Goal: Task Accomplishment & Management: Manage account settings

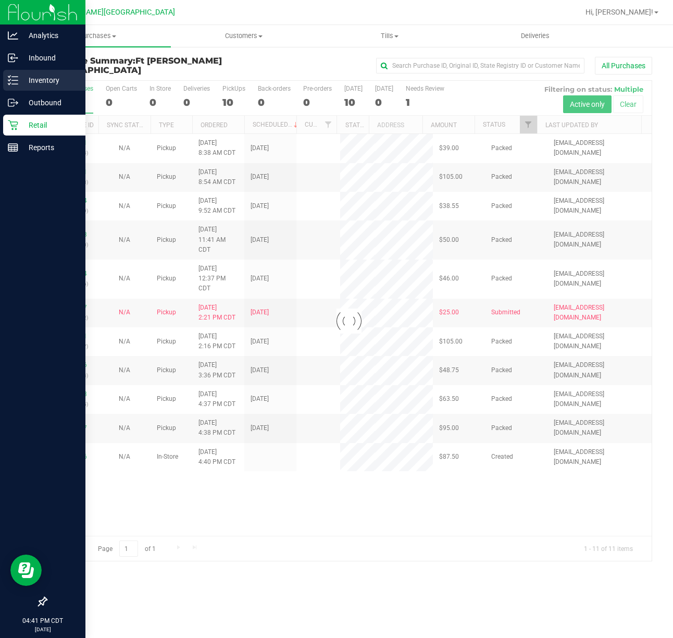
click at [33, 74] on p "Inventory" at bounding box center [49, 80] width 63 height 13
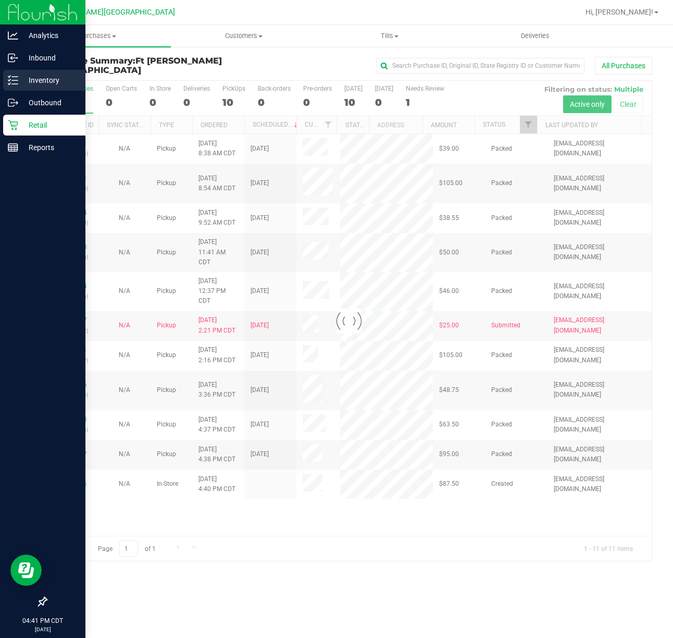
click at [28, 77] on p "Inventory" at bounding box center [49, 80] width 63 height 13
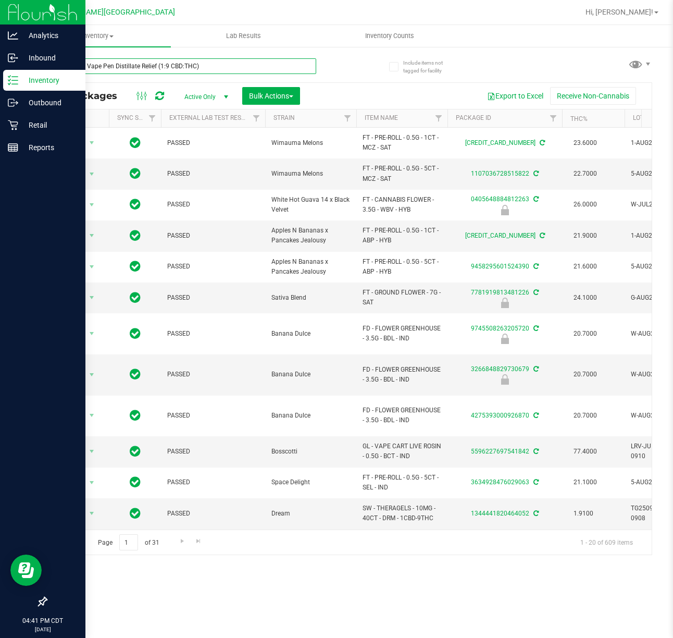
click at [220, 73] on input "SW 0.3g Vape Pen Distillate Relief (1:9 CBD:THC)" at bounding box center [181, 66] width 270 height 16
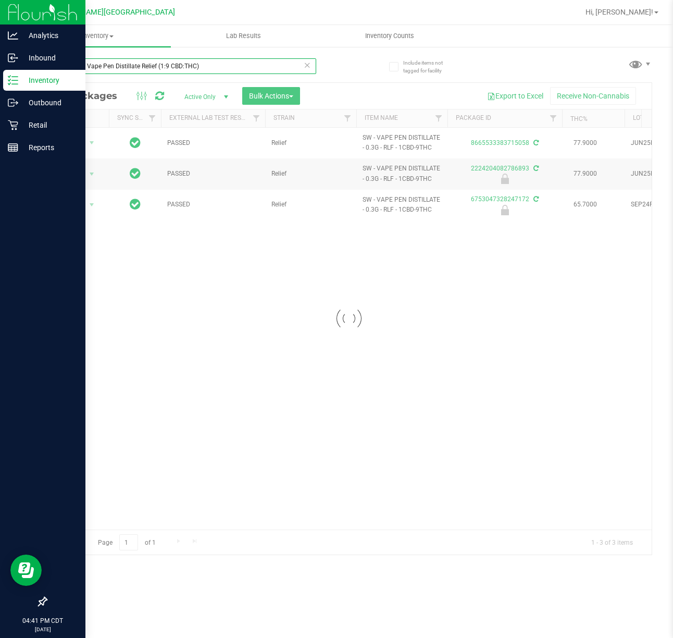
type input "SW 0.3g Vape Pen Distillate Relief (1:9 CBD:THC)"
click at [215, 349] on div at bounding box center [348, 318] width 605 height 471
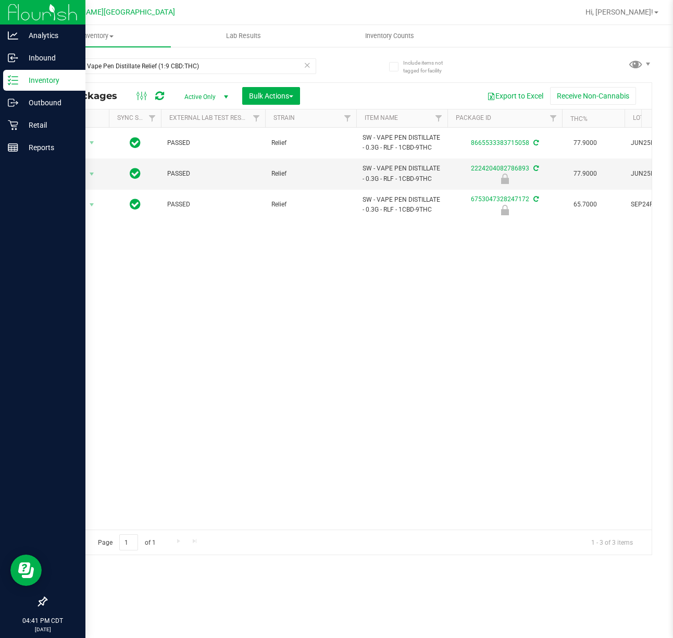
drag, startPoint x: 366, startPoint y: 390, endPoint x: 358, endPoint y: 393, distance: 7.9
click at [365, 390] on div "Action Action Adjust qty Create package Edit attributes Global inventory Locate…" at bounding box center [348, 329] width 605 height 402
click at [76, 176] on span "Action" at bounding box center [71, 174] width 28 height 15
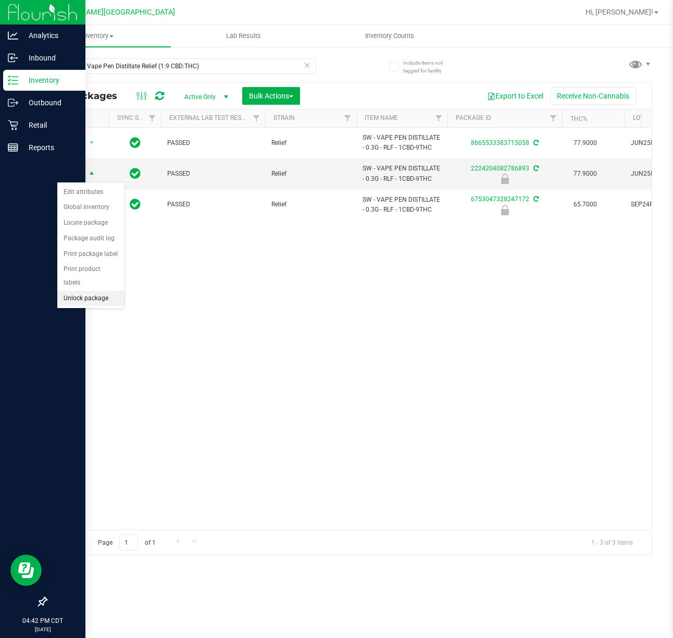
click at [96, 300] on li "Unlock package" at bounding box center [90, 299] width 67 height 16
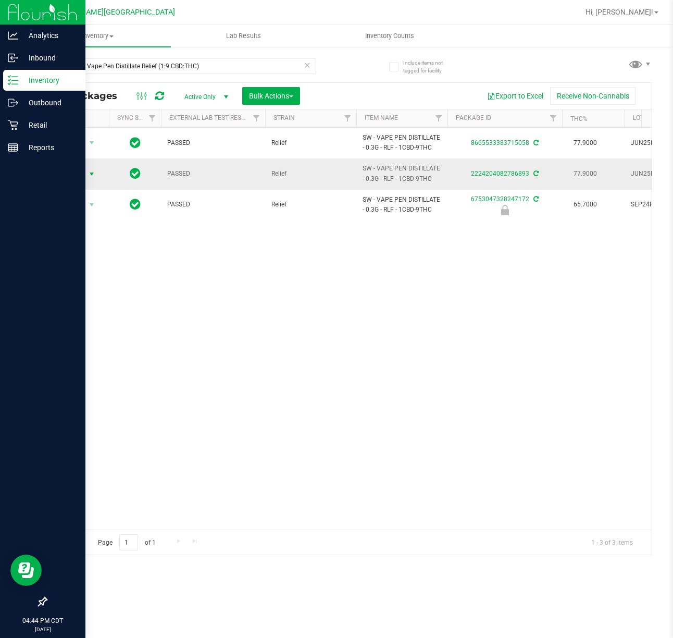
drag, startPoint x: 80, startPoint y: 172, endPoint x: 82, endPoint y: 180, distance: 8.5
click at [80, 172] on span "Action" at bounding box center [71, 174] width 28 height 15
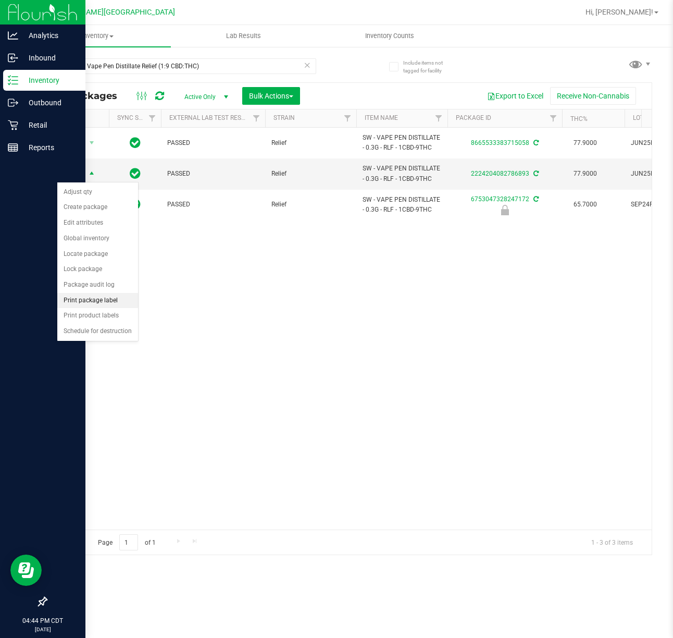
click at [94, 299] on li "Print package label" at bounding box center [97, 301] width 81 height 16
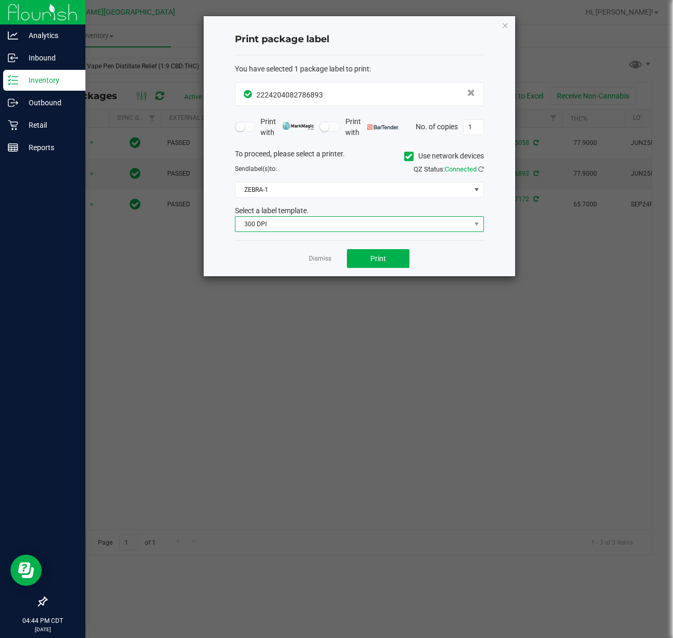
click at [304, 223] on span "300 DPI" at bounding box center [352, 224] width 235 height 15
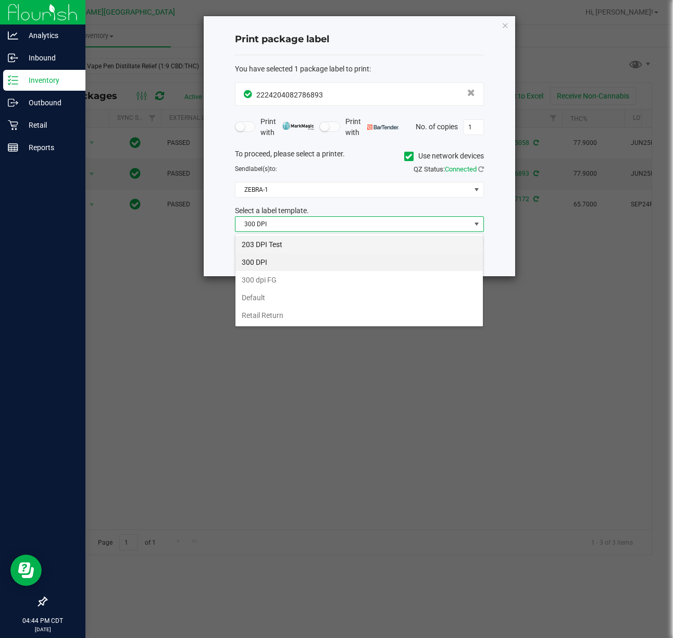
scroll to position [16, 248]
click at [286, 246] on li "203 DPI Test" at bounding box center [358, 244] width 247 height 18
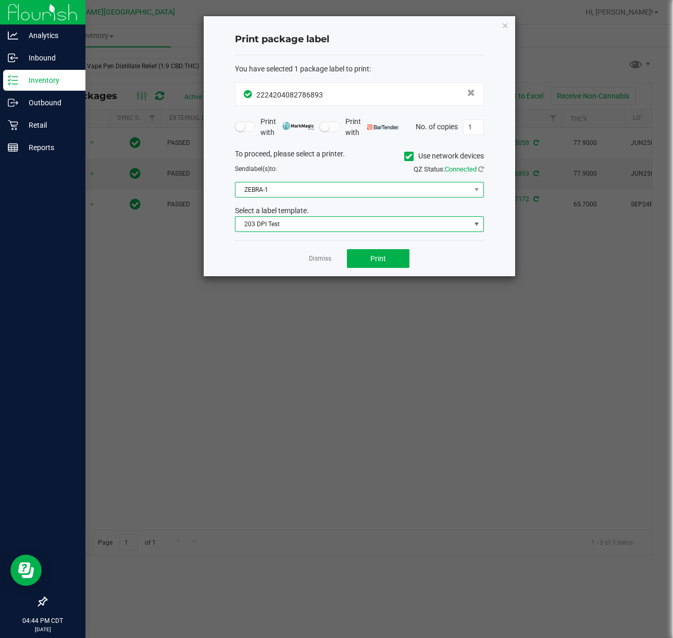
click at [285, 194] on span "ZEBRA-1" at bounding box center [352, 189] width 235 height 15
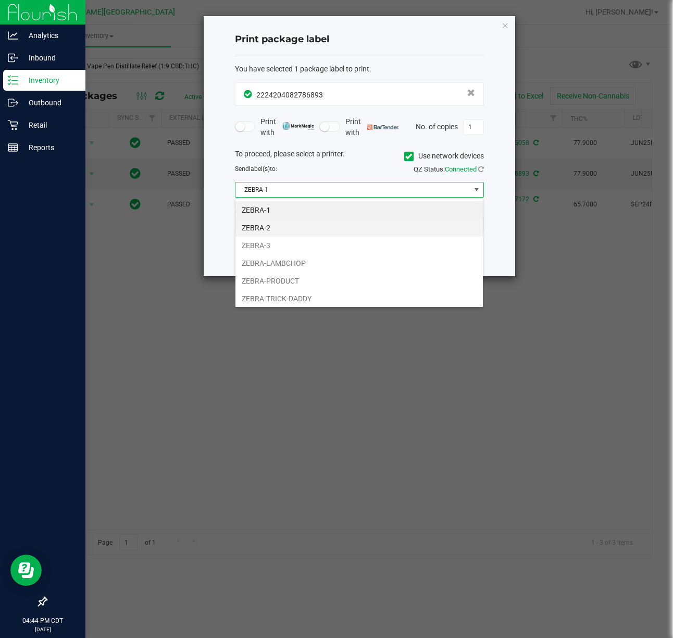
click at [276, 223] on li "ZEBRA-2" at bounding box center [358, 228] width 247 height 18
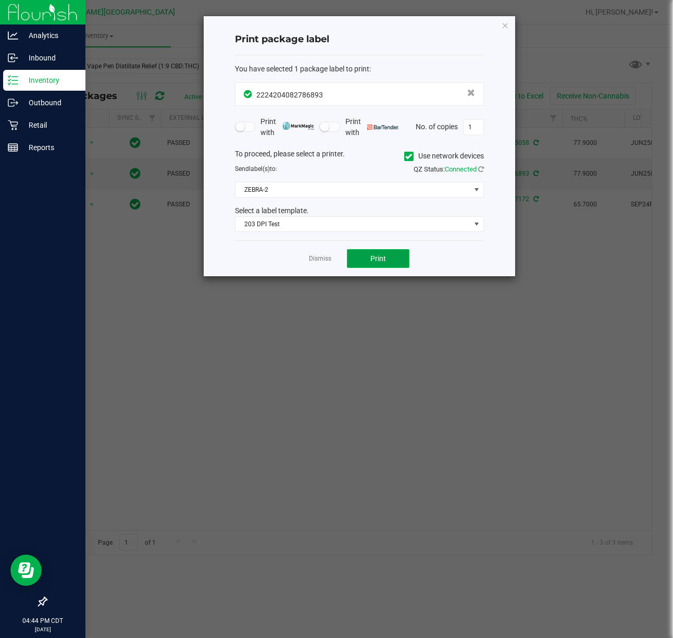
click at [377, 259] on span "Print" at bounding box center [378, 258] width 16 height 8
click at [315, 258] on link "Dismiss" at bounding box center [320, 258] width 22 height 9
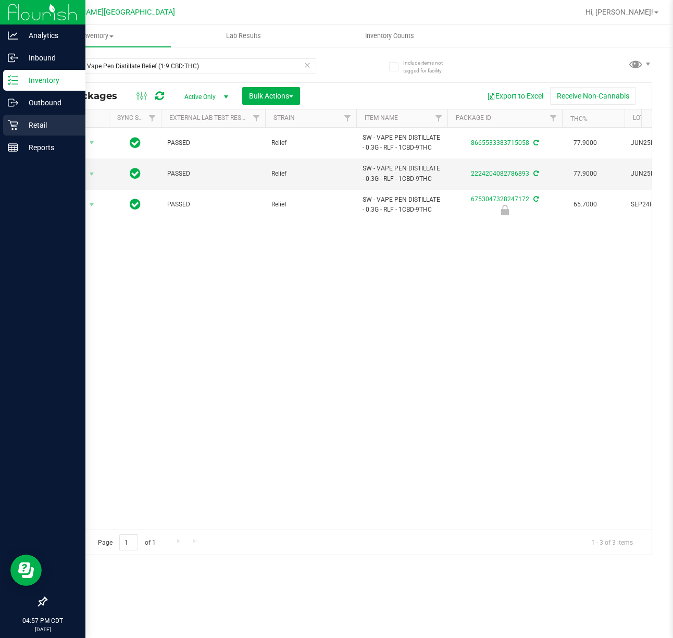
click at [9, 126] on icon at bounding box center [13, 125] width 10 height 10
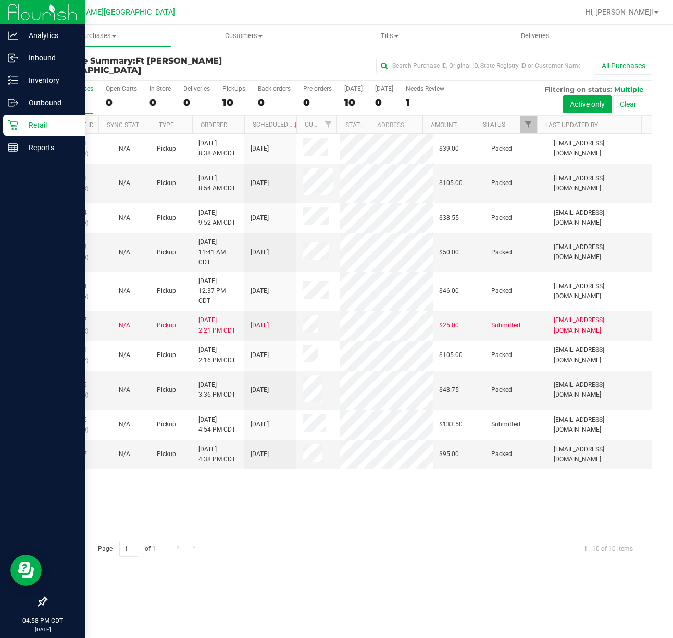
click at [428, 519] on div "12001771 (327589054) N/A Pickup 9/25/2025 8:38 AM CDT 9/25/2025 $39.00 Packed k…" at bounding box center [348, 335] width 605 height 402
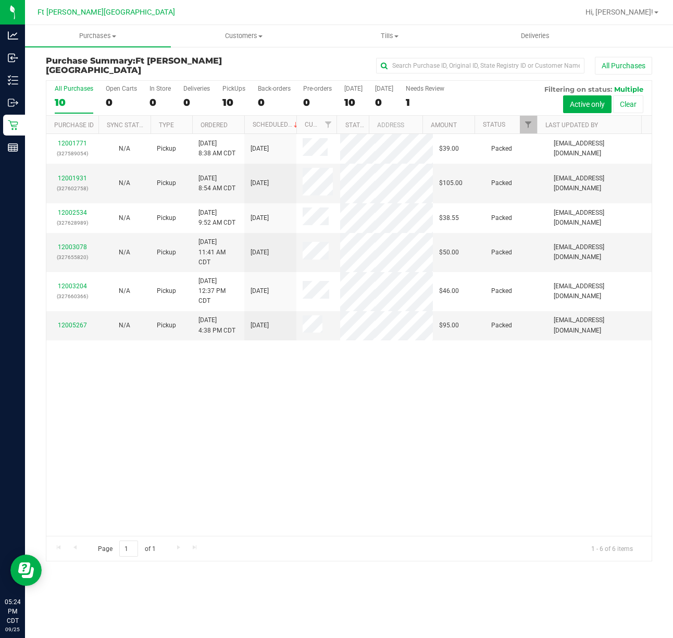
click at [276, 430] on div "12001771 (327589054) N/A Pickup 9/25/2025 8:38 AM CDT 9/25/2025 $39.00 Packed k…" at bounding box center [348, 335] width 605 height 402
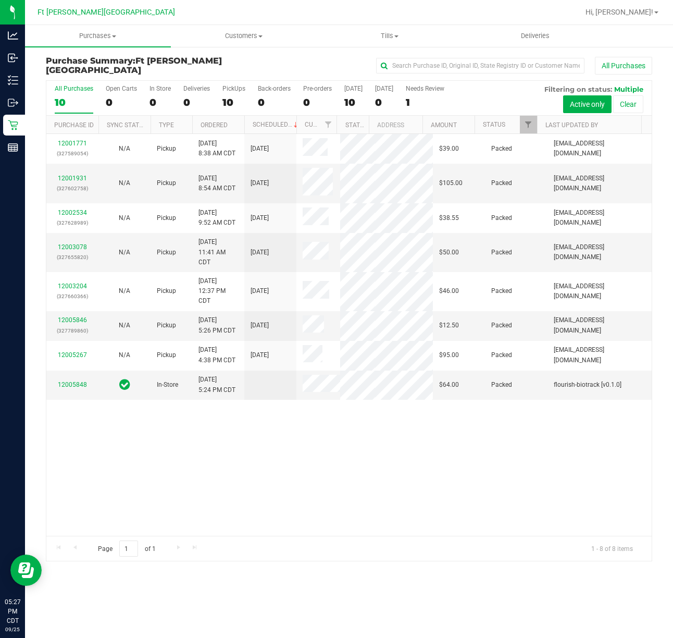
click at [346, 516] on div "12001771 (327589054) N/A Pickup 9/25/2025 8:38 AM CDT 9/25/2025 $39.00 Packed k…" at bounding box center [348, 335] width 605 height 402
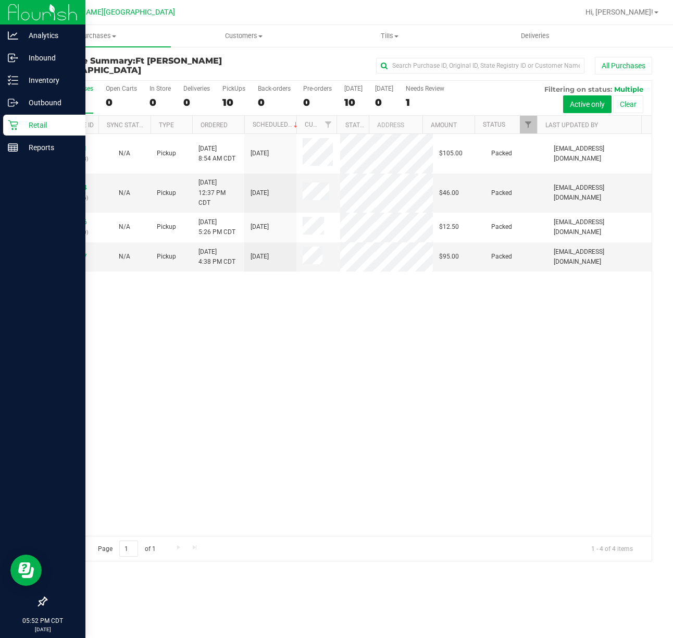
drag, startPoint x: 16, startPoint y: 125, endPoint x: 29, endPoint y: 124, distance: 13.6
click at [16, 125] on icon at bounding box center [13, 125] width 10 height 10
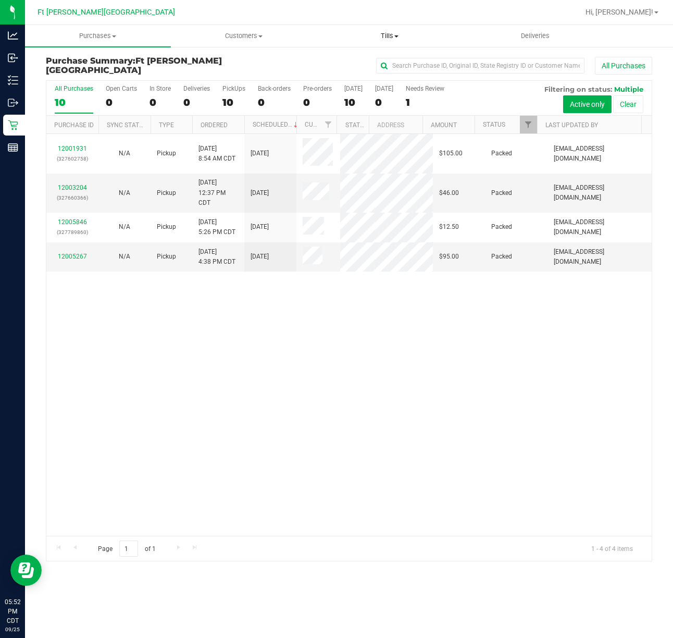
click at [383, 39] on span "Tills" at bounding box center [389, 35] width 145 height 9
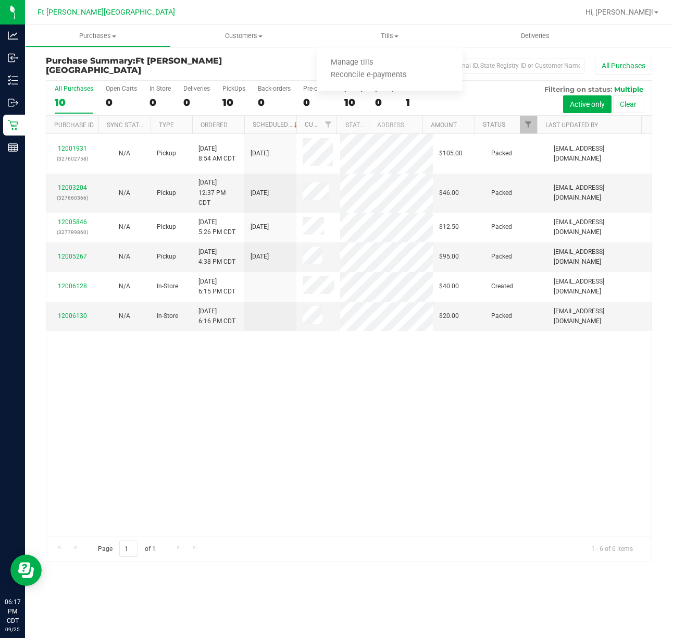
click at [436, 452] on div "12001931 (327602758) N/A Pickup 9/25/2025 8:54 AM CDT 9/25/2025 $105.00 Packed …" at bounding box center [348, 335] width 605 height 402
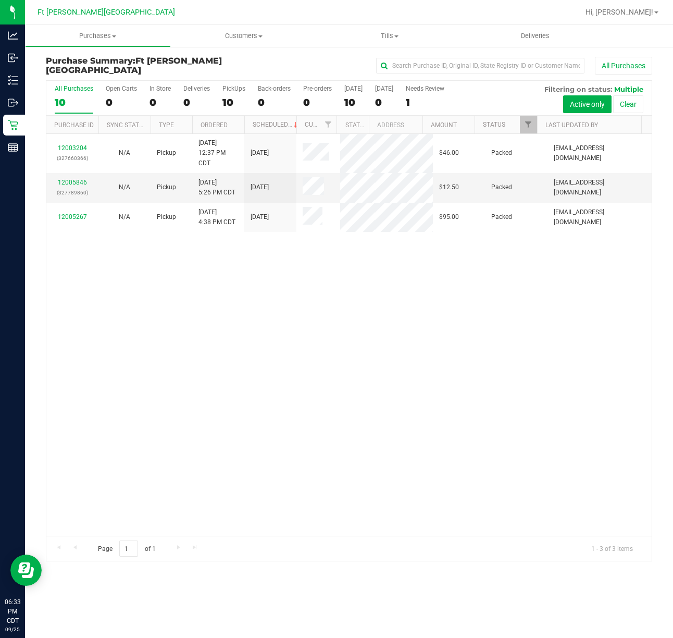
drag, startPoint x: 59, startPoint y: 454, endPoint x: 39, endPoint y: 526, distance: 74.2
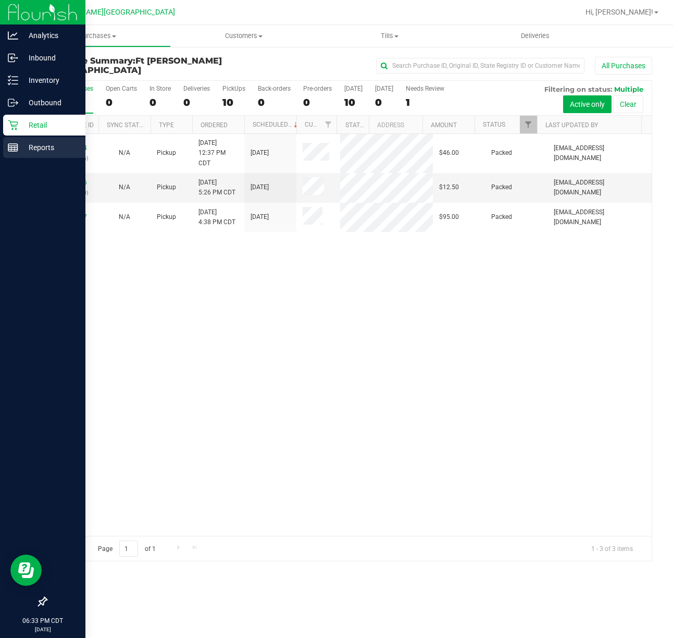
drag, startPoint x: 39, startPoint y: 526, endPoint x: 8, endPoint y: 143, distance: 384.0
click at [8, 143] on icon at bounding box center [13, 147] width 10 height 10
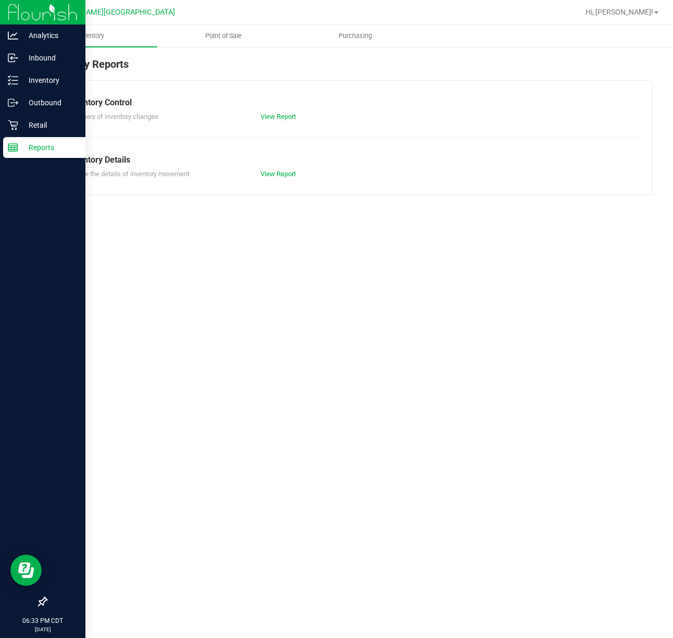
click at [30, 24] on div at bounding box center [42, 12] width 85 height 25
click at [33, 31] on p "Analytics" at bounding box center [49, 35] width 63 height 13
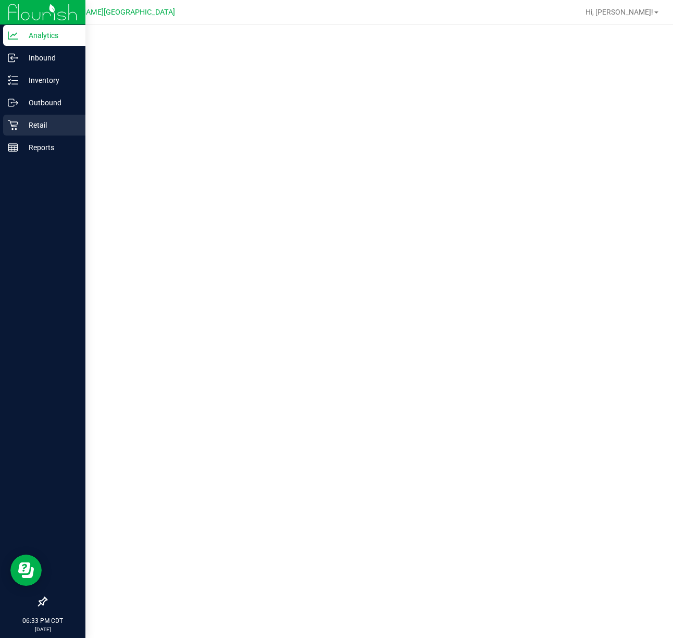
click at [14, 120] on icon at bounding box center [13, 125] width 10 height 10
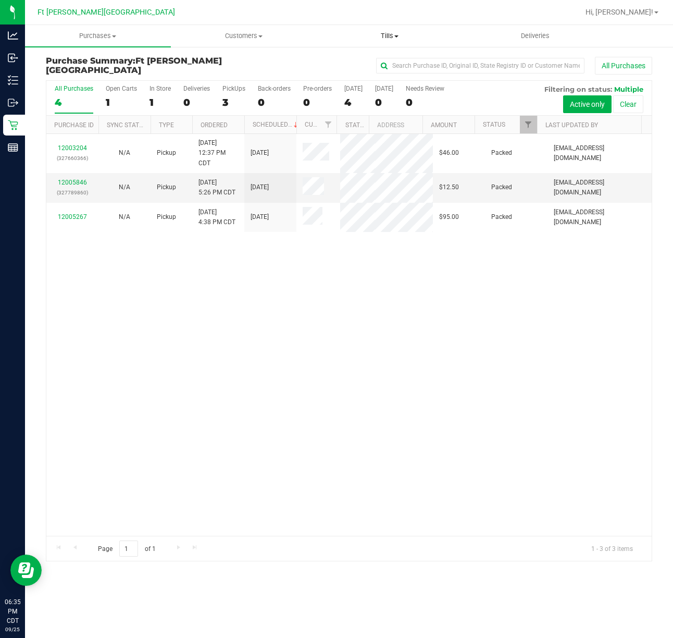
drag, startPoint x: 391, startPoint y: 40, endPoint x: 384, endPoint y: 43, distance: 7.3
click at [391, 40] on span "Tills" at bounding box center [389, 35] width 145 height 9
click at [367, 61] on span "Manage tills" at bounding box center [352, 62] width 70 height 9
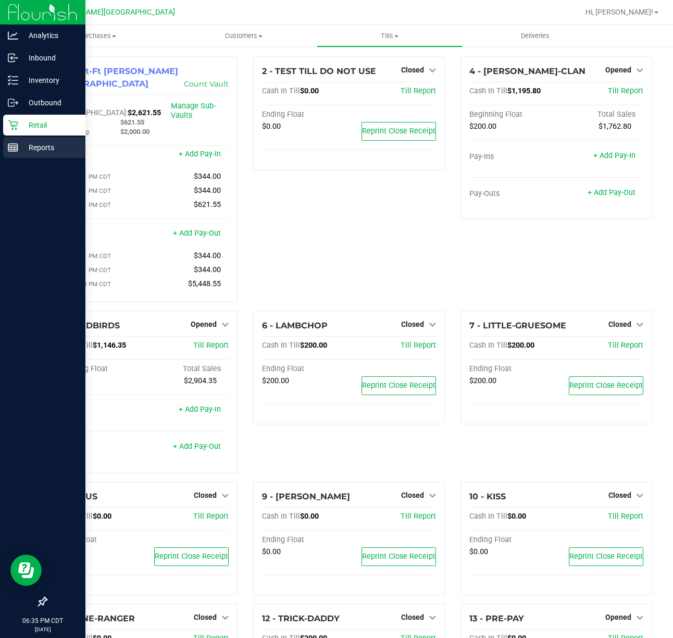
click at [13, 138] on div "Reports" at bounding box center [44, 147] width 82 height 21
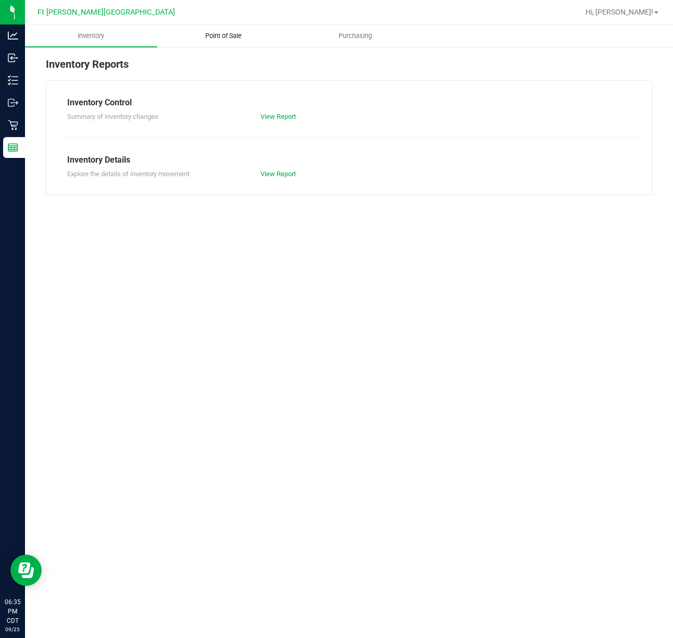
click at [211, 36] on span "Point of Sale" at bounding box center [223, 35] width 65 height 9
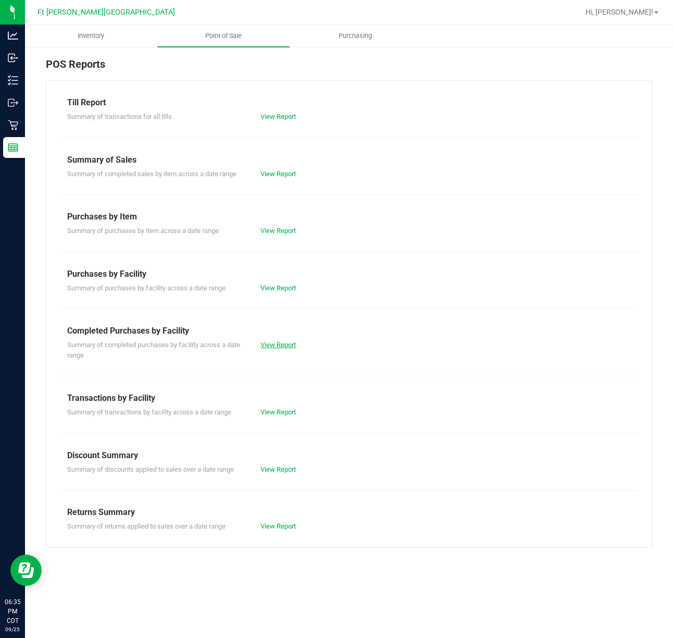
click at [266, 346] on link "View Report" at bounding box center [277, 345] width 35 height 8
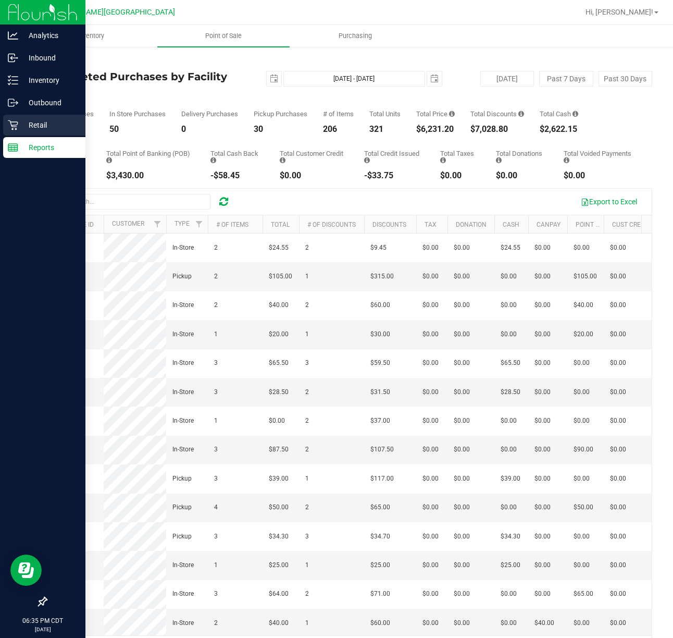
click at [15, 120] on icon at bounding box center [13, 125] width 10 height 10
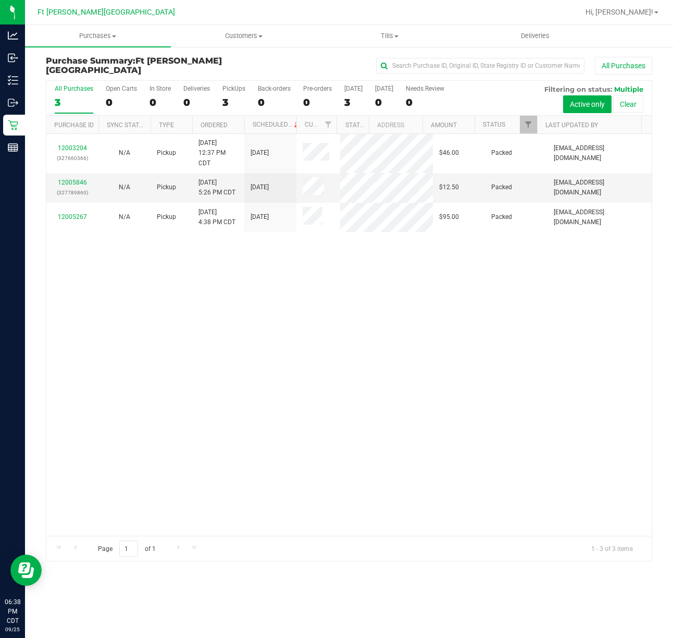
drag, startPoint x: 253, startPoint y: 309, endPoint x: 242, endPoint y: 309, distance: 11.0
click at [253, 309] on div "12003204 (327660366) N/A Pickup 9/25/2025 12:37 PM CDT 9/25/2025 $46.00 Packed …" at bounding box center [348, 335] width 605 height 402
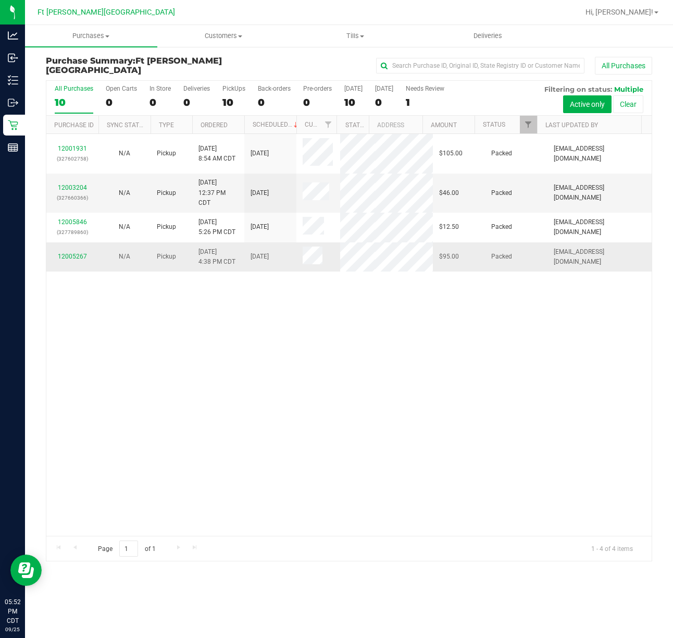
click at [308, 267] on span at bounding box center [313, 256] width 20 height 21
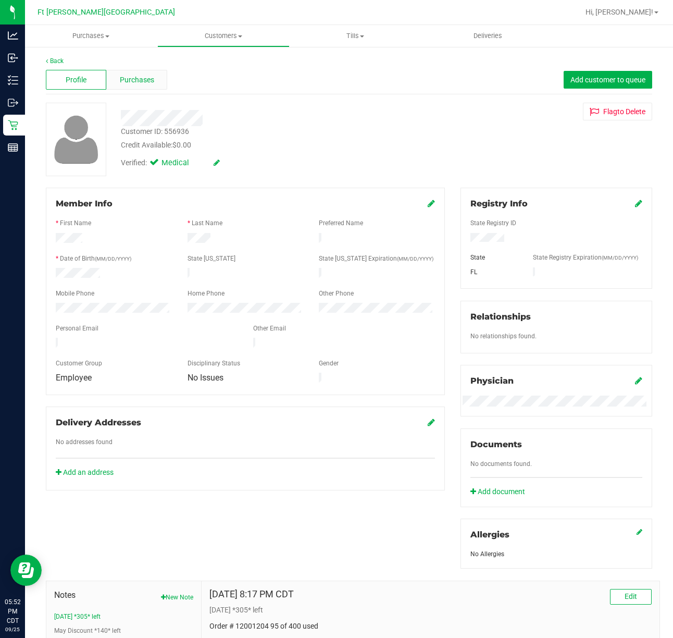
click at [135, 76] on span "Purchases" at bounding box center [137, 79] width 34 height 11
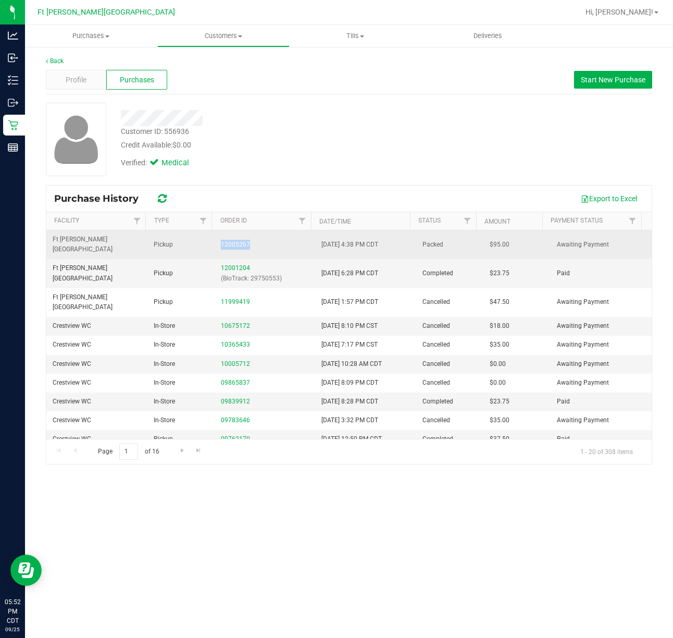
drag, startPoint x: 261, startPoint y: 239, endPoint x: 214, endPoint y: 240, distance: 47.4
click at [215, 240] on td "12005267" at bounding box center [265, 244] width 101 height 29
copy link "12005267"
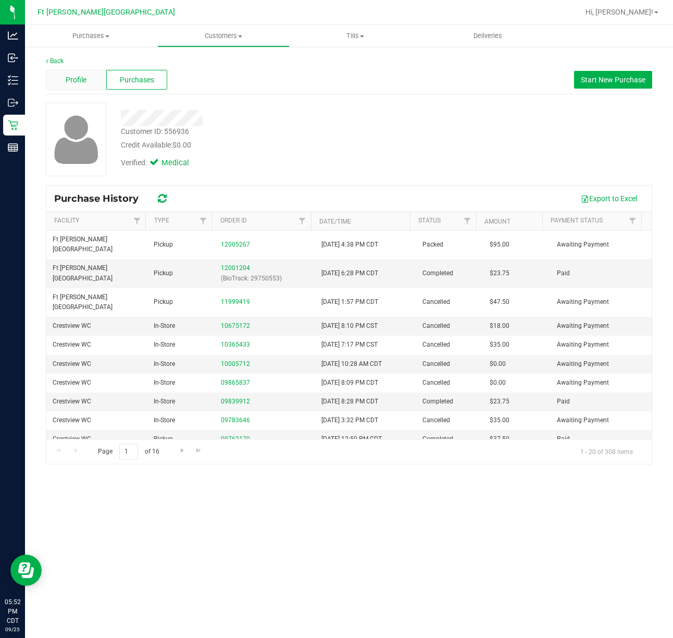
click at [91, 88] on div "Profile" at bounding box center [76, 80] width 60 height 20
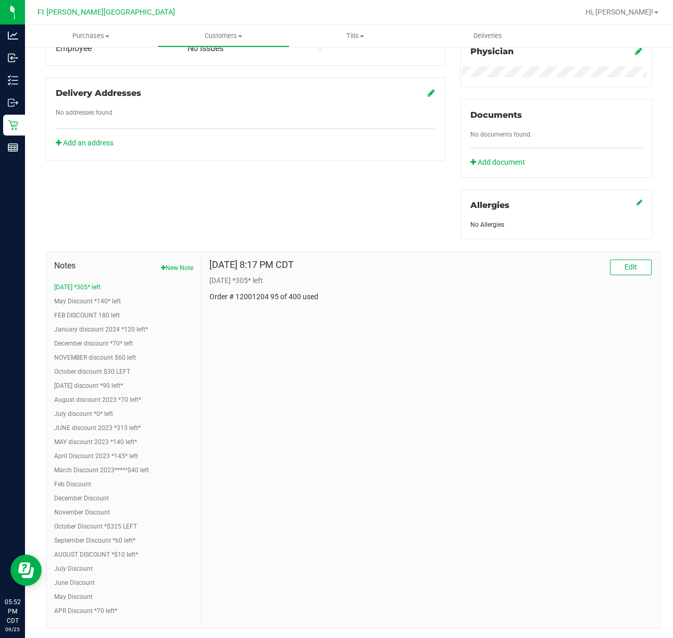
scroll to position [355, 0]
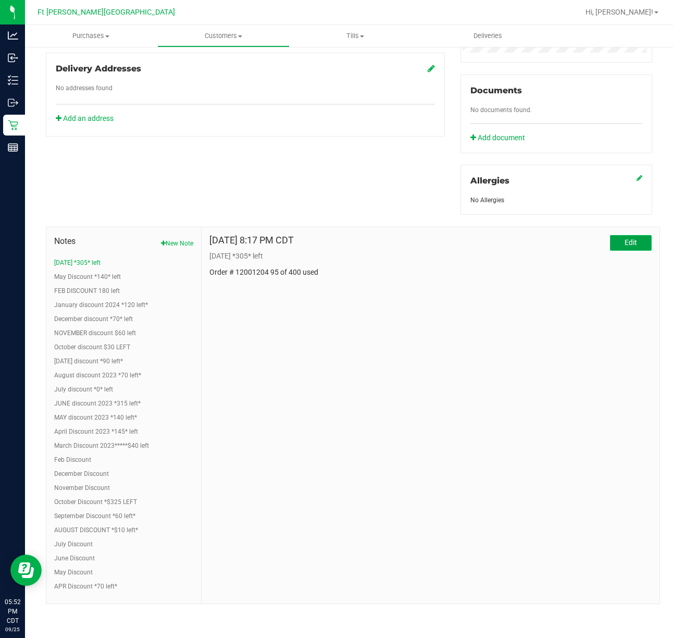
click at [630, 244] on button "Edit" at bounding box center [631, 243] width 42 height 16
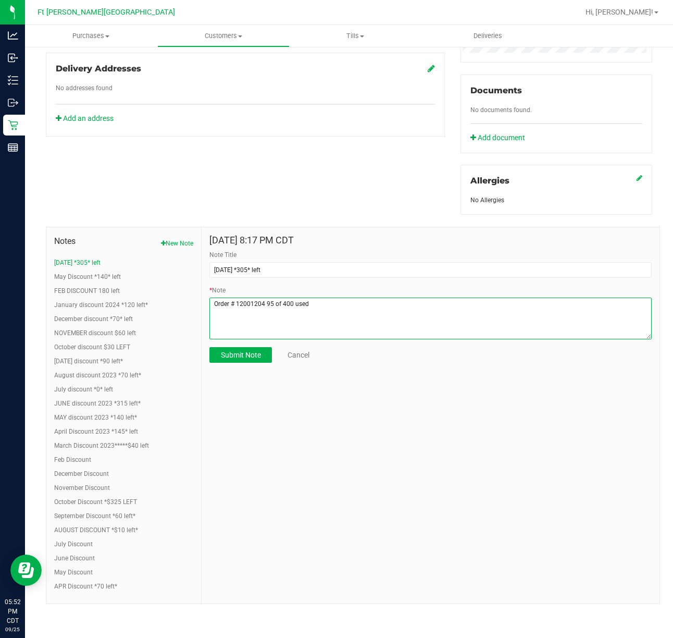
click at [338, 317] on textarea "* Note" at bounding box center [430, 318] width 442 height 42
click at [209, 304] on textarea "* Note" at bounding box center [430, 318] width 442 height 42
click at [217, 321] on textarea "* Note" at bounding box center [430, 318] width 442 height 42
click at [342, 310] on textarea "* Note" at bounding box center [430, 318] width 442 height 42
paste textarea "12005267"
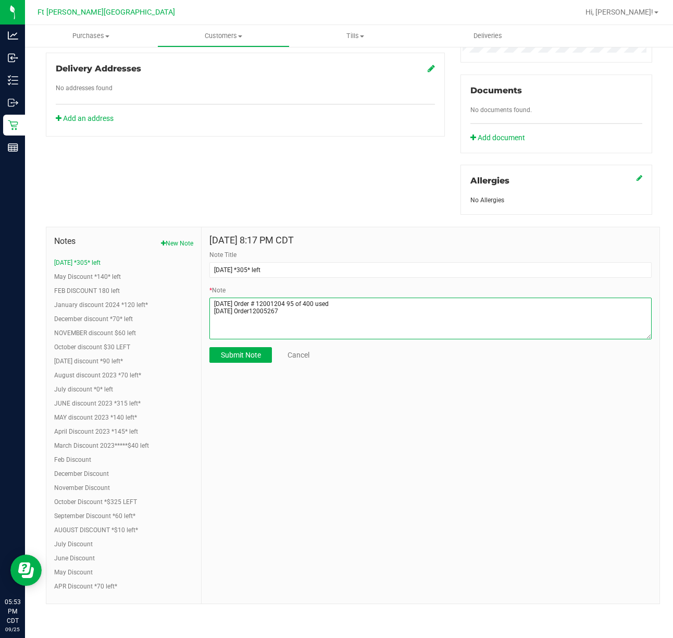
click at [250, 315] on textarea "* Note" at bounding box center [430, 318] width 442 height 42
click at [333, 321] on textarea "* Note" at bounding box center [430, 318] width 442 height 42
click at [307, 320] on textarea "* Note" at bounding box center [430, 318] width 442 height 42
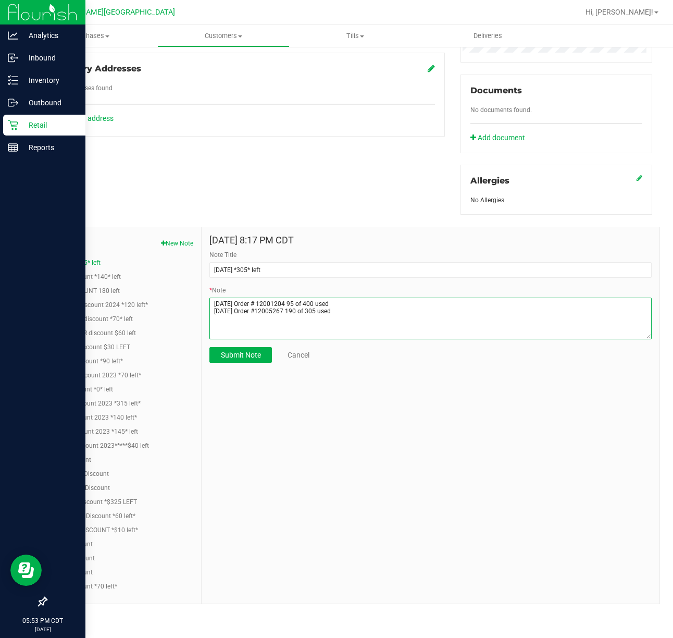
type textarea "[DATE] Order # 12001204 95 of 400 used [DATE] Order #12005267 190 of 305 used"
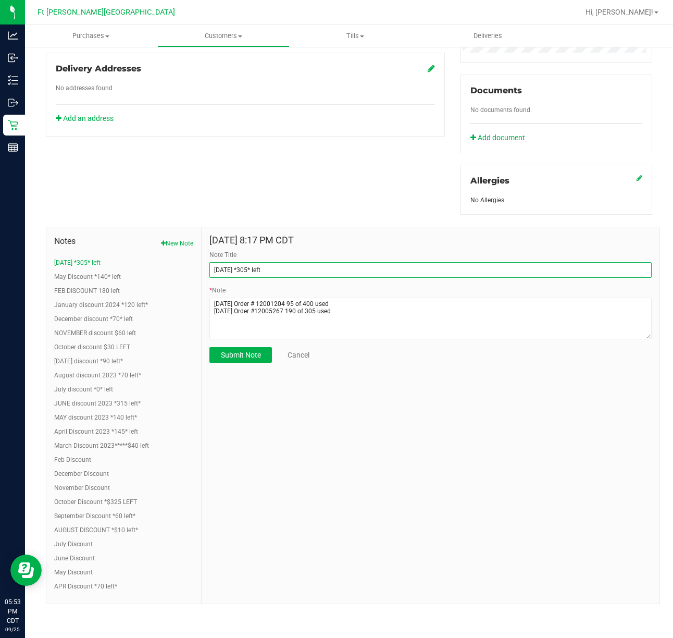
click at [253, 270] on input "Sept 2025 *305* left" at bounding box center [430, 270] width 442 height 16
type input "[DATE] *115* left"
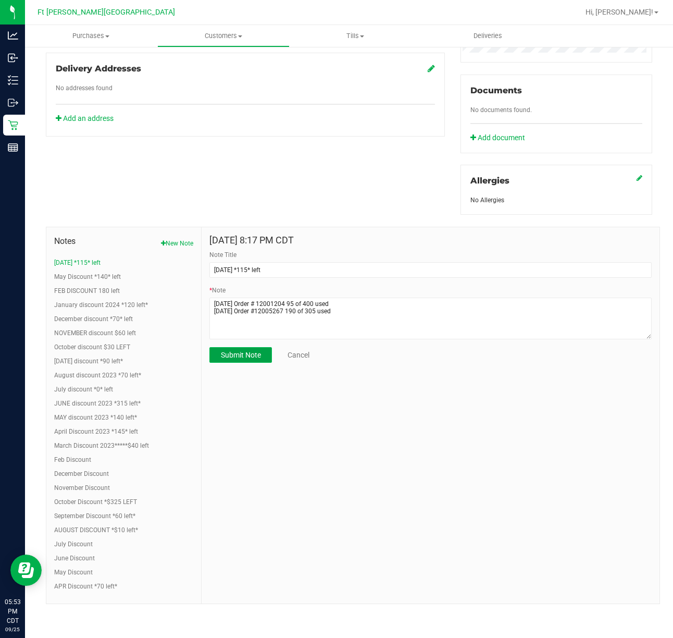
click at [256, 361] on button "Submit Note" at bounding box center [240, 355] width 63 height 16
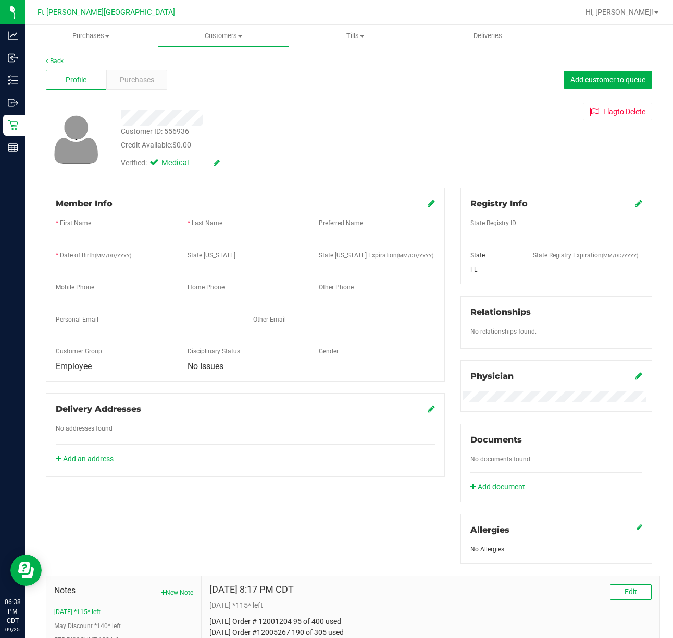
scroll to position [355, 0]
